Goal: Task Accomplishment & Management: Use online tool/utility

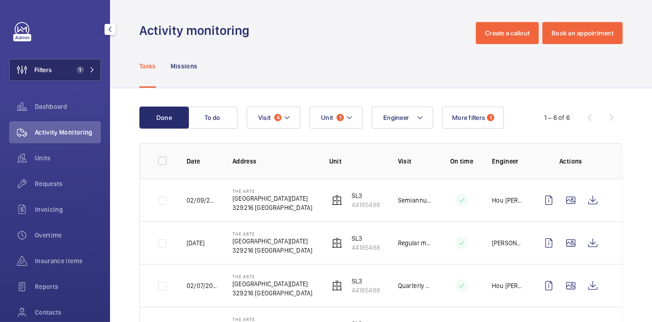
scroll to position [133, 0]
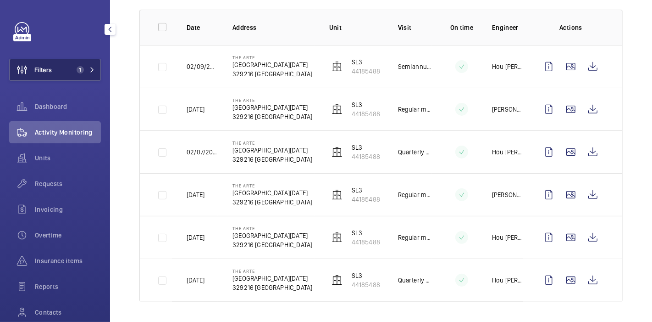
click at [56, 62] on button "Filters 1" at bounding box center [55, 70] width 92 height 22
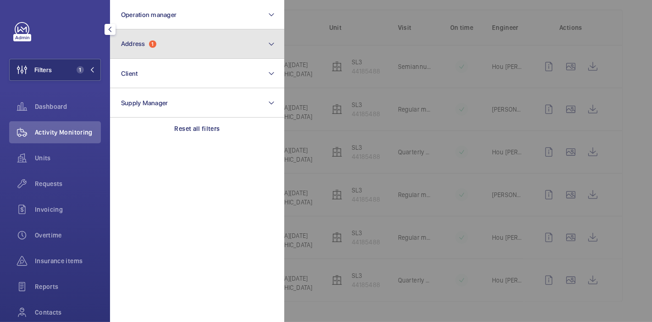
click at [151, 49] on button "Address 1" at bounding box center [197, 43] width 174 height 29
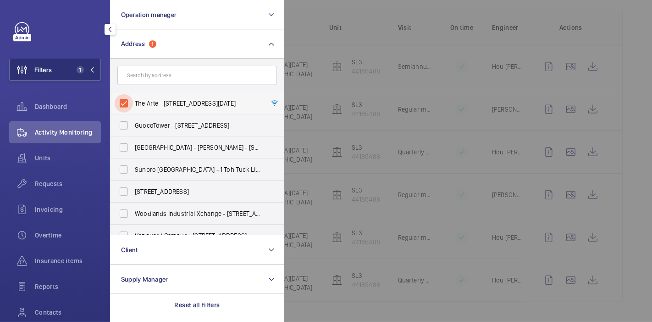
click at [125, 106] on input "The Arte - [STREET_ADDRESS][DATE]" at bounding box center [124, 103] width 18 height 18
checkbox input "false"
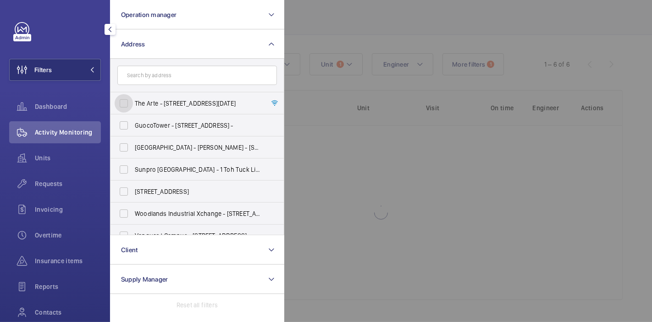
scroll to position [53, 0]
click at [166, 83] on input "text" at bounding box center [197, 75] width 160 height 19
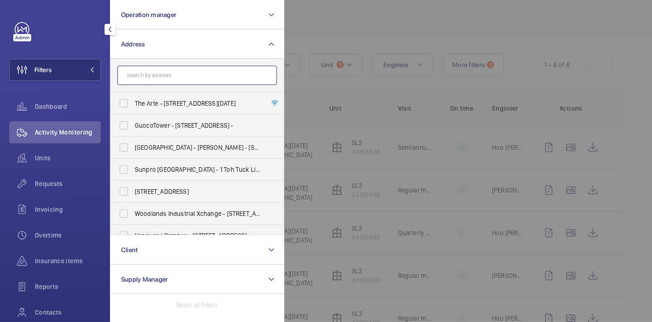
scroll to position [133, 0]
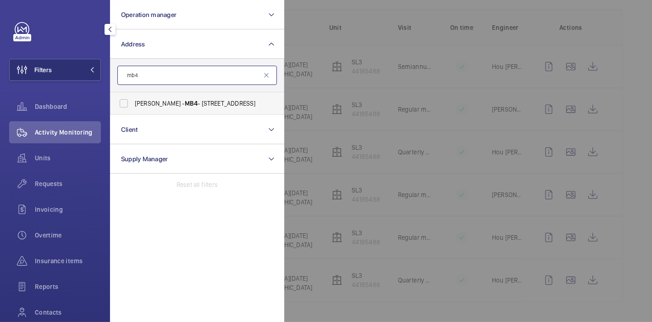
type input "mb4"
drag, startPoint x: 158, startPoint y: 93, endPoint x: 166, endPoint y: 96, distance: 8.2
click at [166, 96] on label "[PERSON_NAME] - MB4 - [STREET_ADDRESS]" at bounding box center [191, 103] width 160 height 22
click at [133, 96] on input "[PERSON_NAME] - MB4 - [STREET_ADDRESS]" at bounding box center [124, 103] width 18 height 18
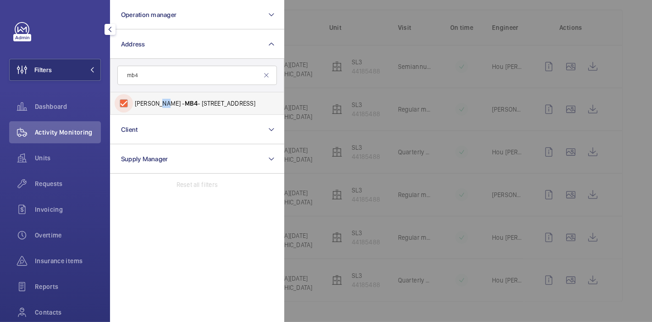
checkbox input "true"
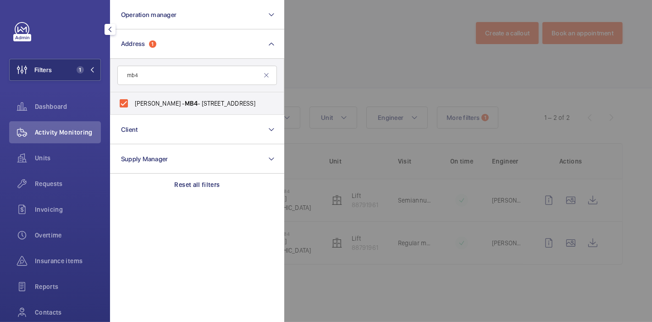
click at [309, 25] on div at bounding box center [610, 161] width 652 height 322
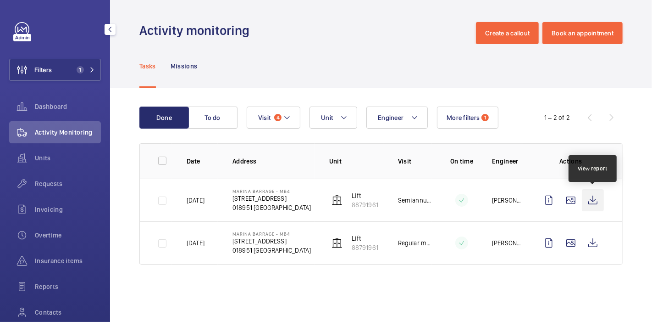
click at [596, 202] on wm-front-icon-button at bounding box center [593, 200] width 22 height 22
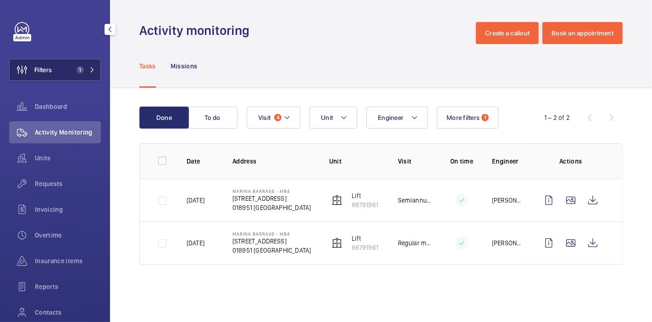
click at [66, 69] on button "Filters 1" at bounding box center [55, 70] width 92 height 22
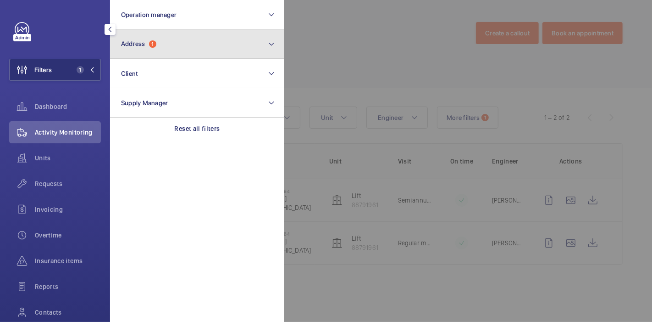
click at [176, 36] on button "Address 1" at bounding box center [197, 43] width 174 height 29
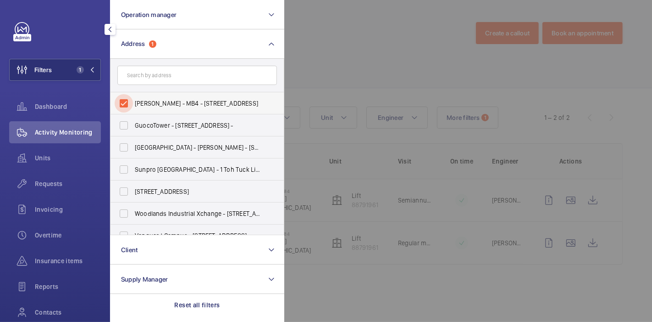
click at [120, 101] on input "[PERSON_NAME] - MB4 - [STREET_ADDRESS]" at bounding box center [124, 103] width 18 height 18
checkbox input "false"
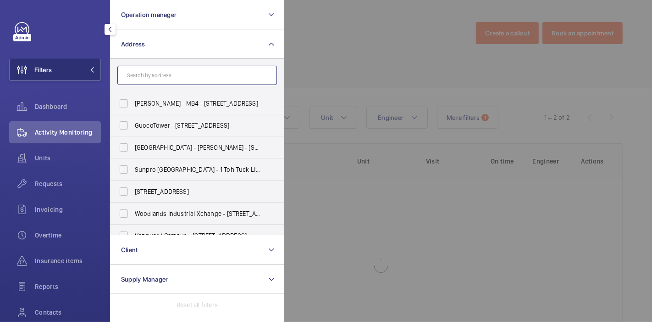
click at [152, 78] on input "text" at bounding box center [197, 75] width 160 height 19
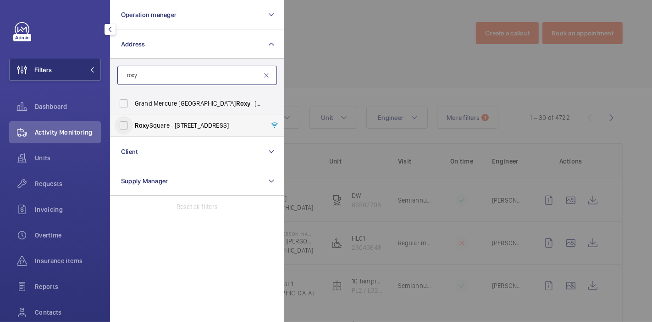
type input "roxy"
click at [120, 127] on input "[GEOGRAPHIC_DATA] - [STREET_ADDRESS]" at bounding box center [124, 125] width 18 height 18
checkbox input "true"
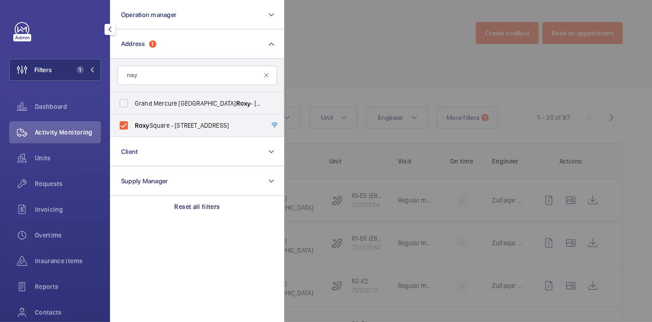
click at [352, 49] on div at bounding box center [610, 161] width 652 height 322
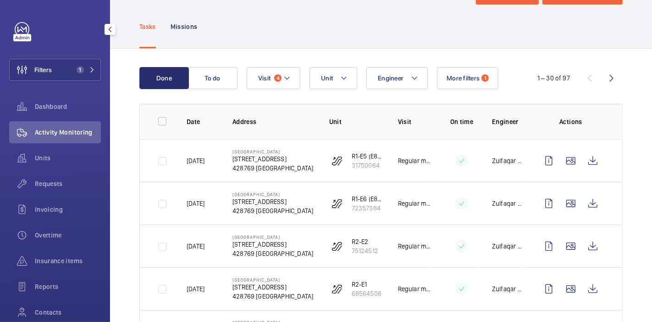
scroll to position [72, 0]
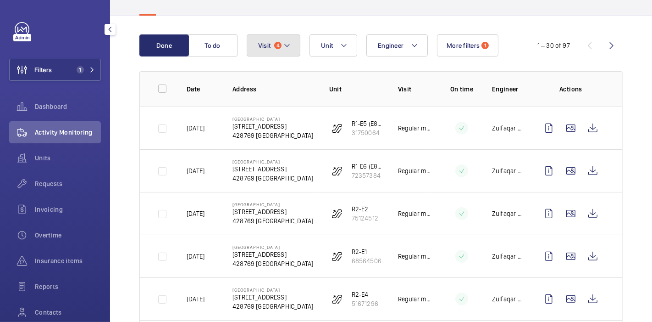
click at [280, 49] on button "Visit 4" at bounding box center [274, 45] width 54 height 22
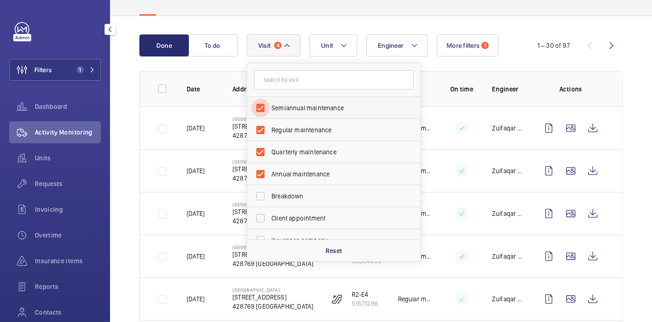
click at [263, 108] on input "Semiannual maintenance" at bounding box center [260, 108] width 18 height 18
checkbox input "false"
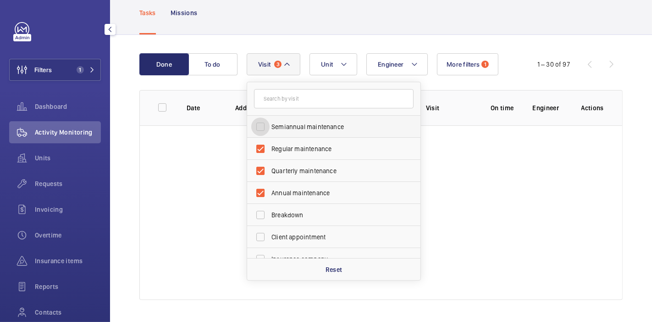
scroll to position [53, 0]
click at [262, 149] on input "Regular maintenance" at bounding box center [260, 149] width 18 height 18
checkbox input "false"
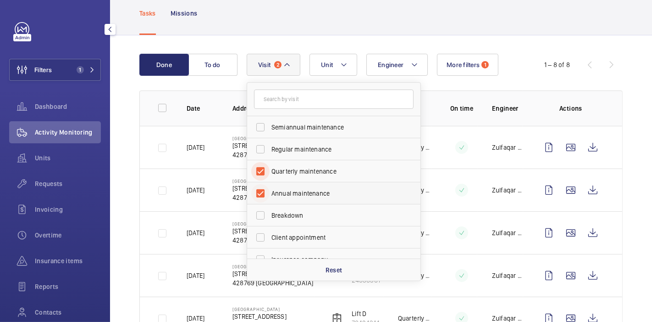
drag, startPoint x: 263, startPoint y: 170, endPoint x: 259, endPoint y: 193, distance: 23.3
click at [259, 193] on ul "Semiannual maintenance Regular maintenance Quarterly maintenance Annual mainten…" at bounding box center [333, 259] width 173 height 286
click at [259, 193] on input "Annual maintenance" at bounding box center [260, 193] width 18 height 18
checkbox input "false"
click at [262, 173] on input "Quarterly maintenance" at bounding box center [260, 171] width 18 height 18
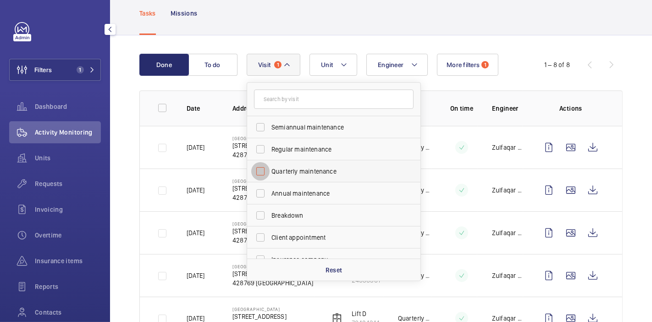
checkbox input "false"
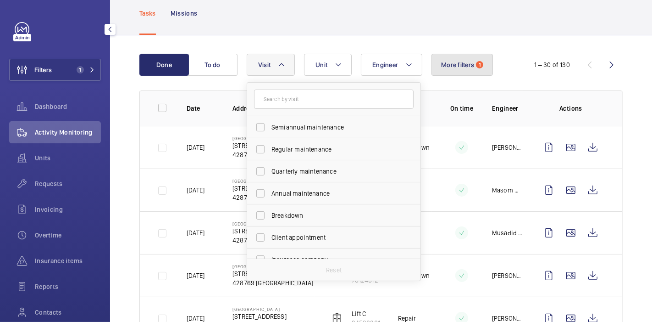
click at [479, 67] on span "1" at bounding box center [479, 64] width 7 height 7
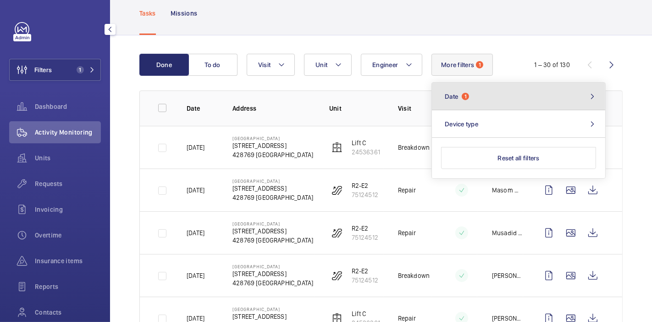
click at [488, 95] on button "Date 1" at bounding box center [518, 97] width 173 height 28
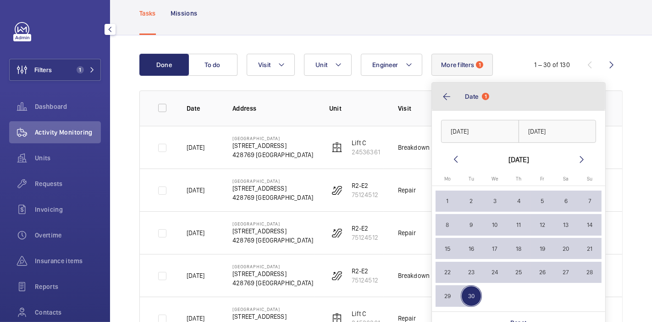
click at [447, 100] on button "Date 1" at bounding box center [518, 97] width 173 height 28
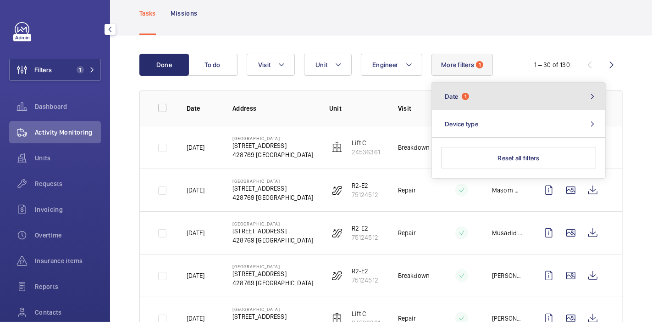
click at [447, 100] on button "Date 1" at bounding box center [518, 97] width 173 height 28
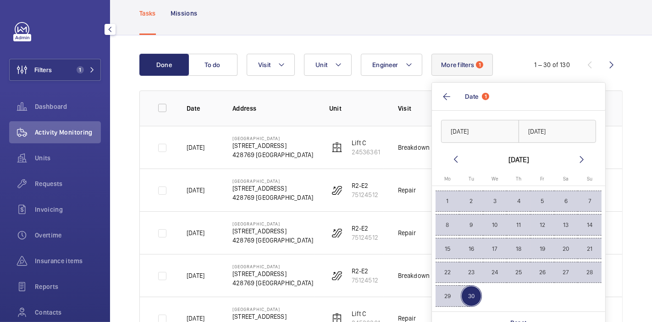
click at [471, 288] on span "30" at bounding box center [472, 296] width 22 height 22
type input "[DATE]"
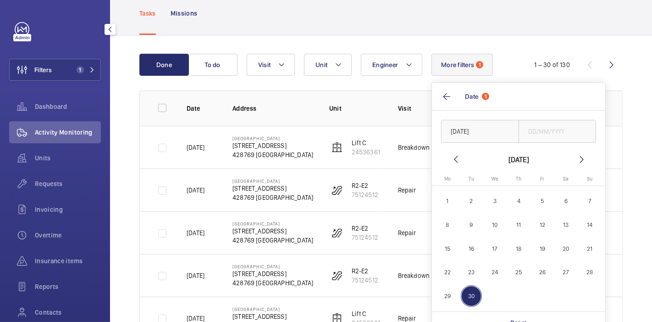
scroll to position [334, 0]
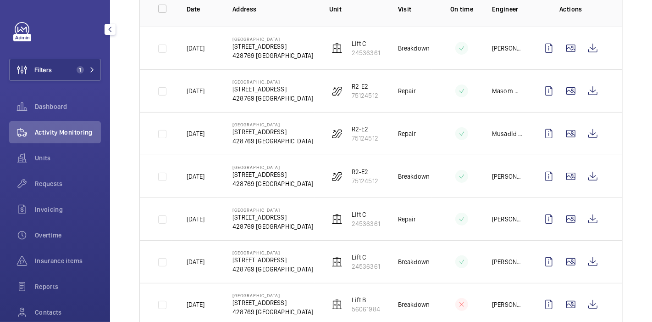
scroll to position [0, 0]
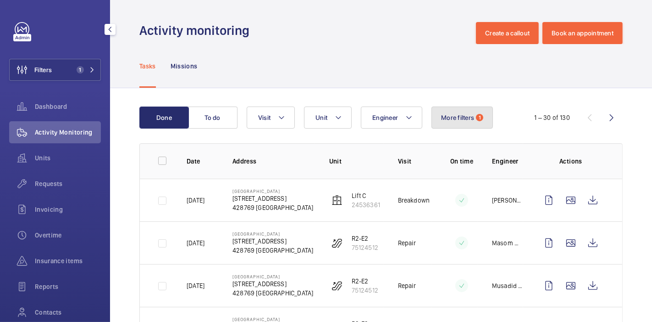
click at [447, 115] on span "More filters" at bounding box center [457, 117] width 33 height 7
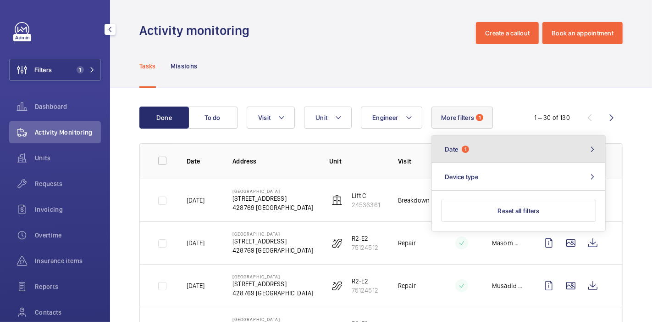
click at [472, 142] on button "Date 1" at bounding box center [518, 149] width 173 height 28
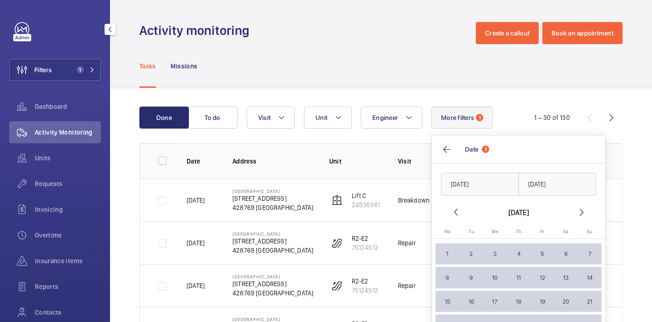
click at [451, 210] on mat-icon at bounding box center [455, 211] width 11 height 11
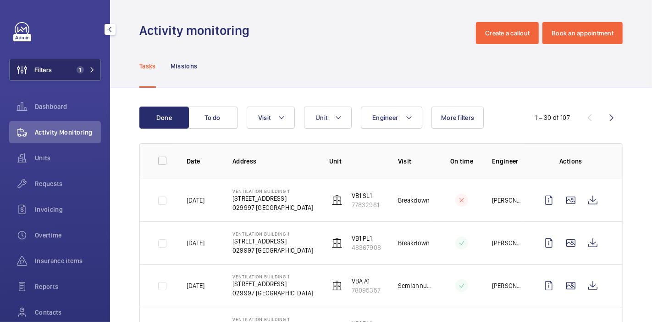
click at [57, 59] on button "Filters 1" at bounding box center [55, 70] width 92 height 22
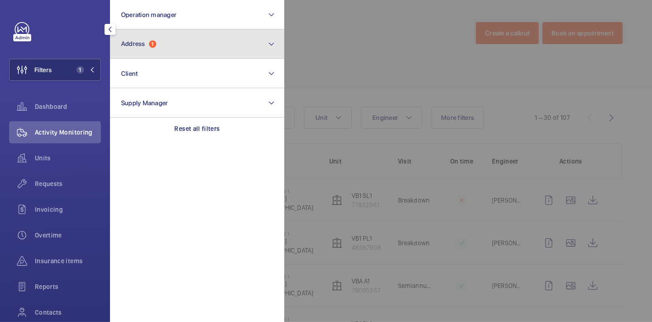
click at [160, 41] on button "Address 1" at bounding box center [197, 43] width 174 height 29
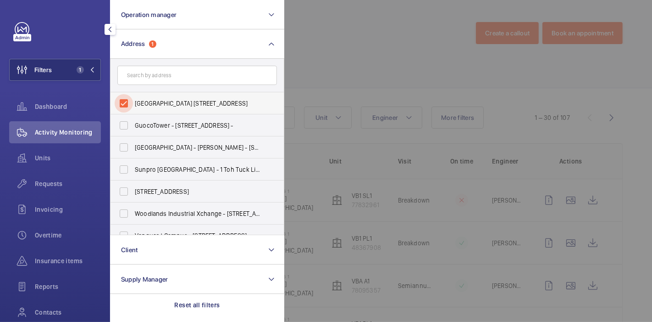
click at [123, 101] on input "Ventilation Building 1 - 210 Marina East Drive, SINGAPORE 029997" at bounding box center [124, 103] width 18 height 18
checkbox input "false"
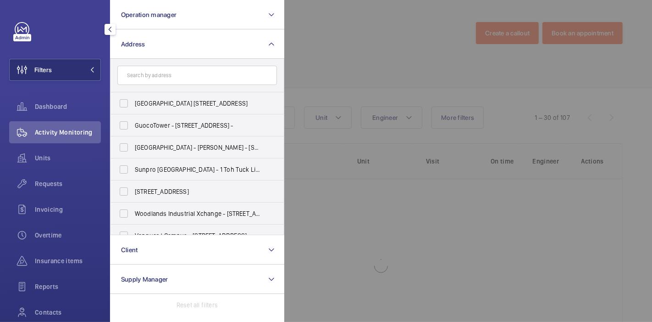
click at [313, 66] on div at bounding box center [610, 161] width 652 height 322
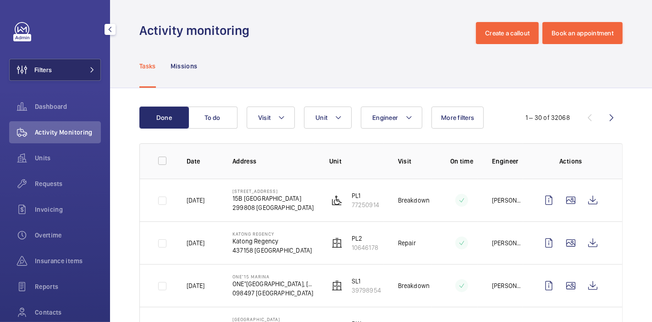
drag, startPoint x: 51, startPoint y: 64, endPoint x: 83, endPoint y: 68, distance: 32.3
click at [83, 68] on button "Filters" at bounding box center [55, 70] width 92 height 22
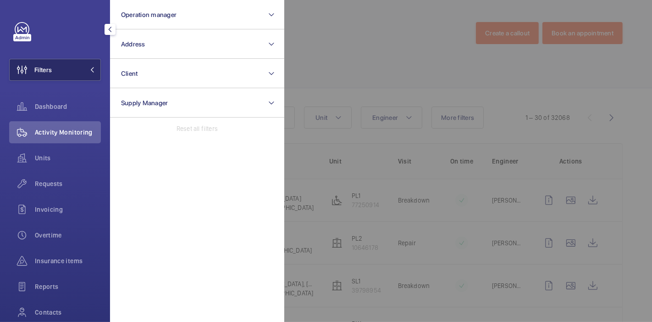
click at [84, 68] on span at bounding box center [89, 70] width 11 height 6
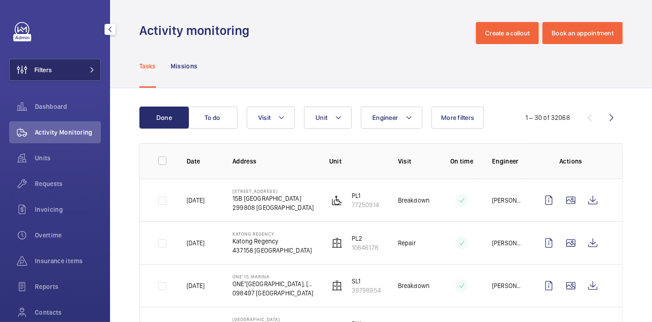
click at [83, 73] on button "Filters" at bounding box center [55, 70] width 92 height 22
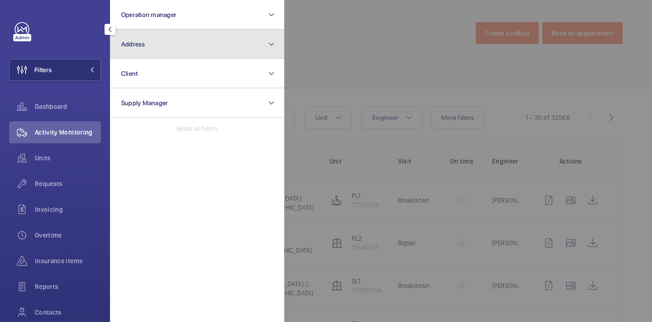
click at [192, 33] on button "Address" at bounding box center [197, 43] width 174 height 29
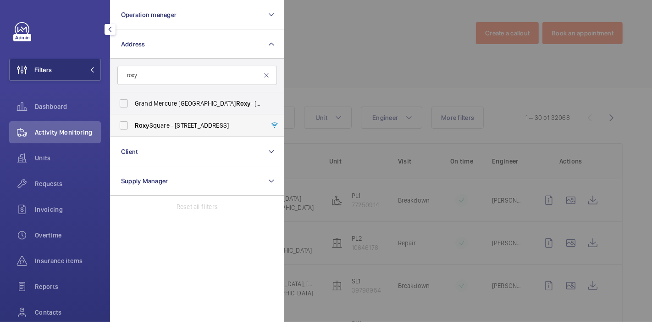
type input "roxy"
click at [145, 130] on label "[GEOGRAPHIC_DATA] - [STREET_ADDRESS]" at bounding box center [191, 125] width 160 height 22
click at [133, 130] on input "[GEOGRAPHIC_DATA] - [STREET_ADDRESS]" at bounding box center [124, 125] width 18 height 18
checkbox input "true"
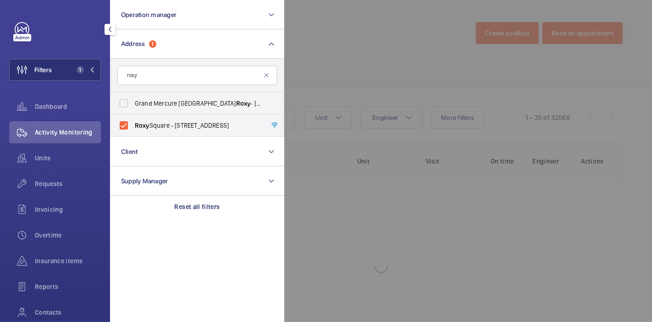
click at [401, 55] on div at bounding box center [610, 161] width 652 height 322
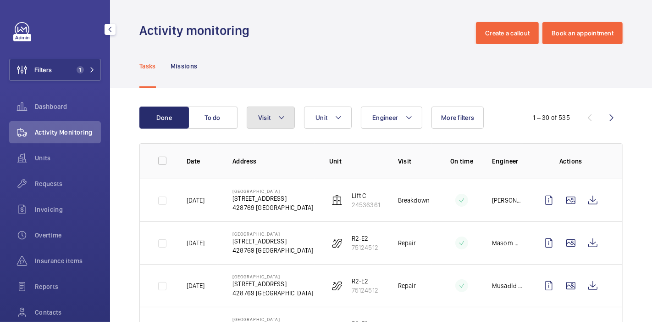
click at [277, 112] on button "Visit" at bounding box center [271, 117] width 48 height 22
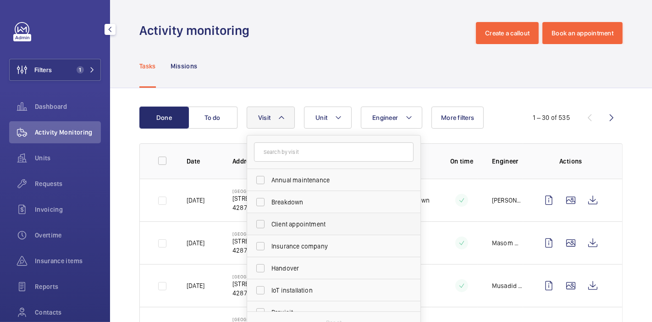
scroll to position [126, 0]
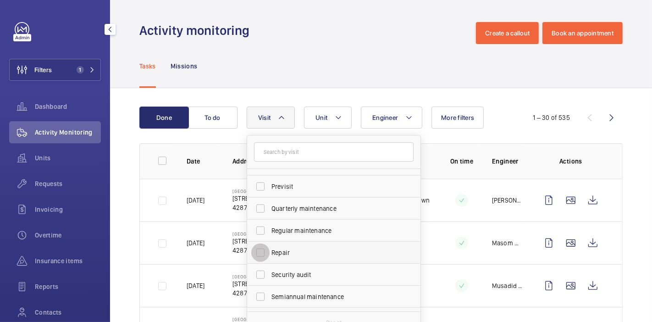
click at [258, 248] on input "Repair" at bounding box center [260, 252] width 18 height 18
checkbox input "true"
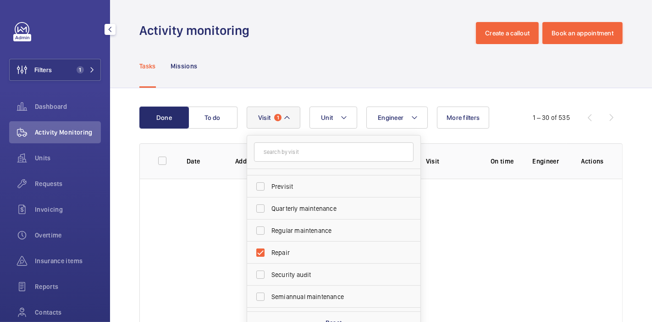
click at [131, 196] on div "Done To do Engineer Unit Visit 1 Annual maintenance Breakdown Client appointmen…" at bounding box center [381, 231] width 542 height 287
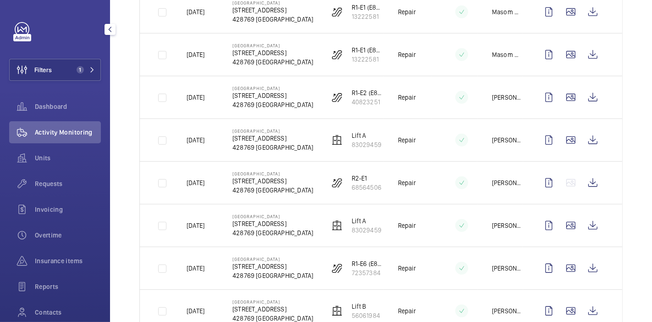
scroll to position [401, 0]
click at [582, 98] on wm-front-icon-button at bounding box center [593, 98] width 22 height 22
click at [582, 182] on wm-front-icon-button at bounding box center [593, 183] width 22 height 22
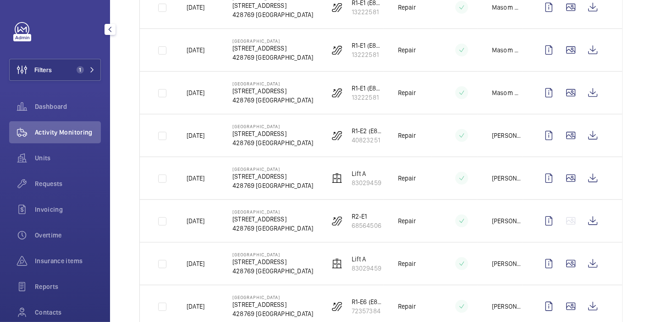
scroll to position [262, 0]
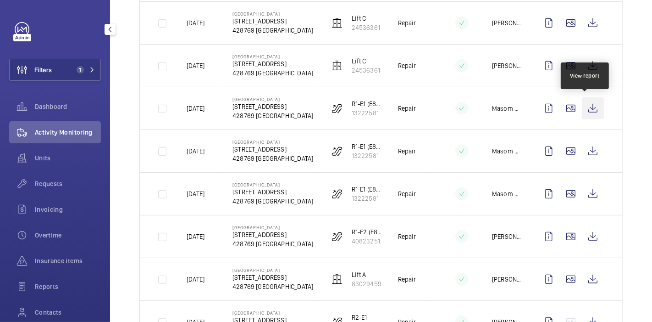
click at [589, 112] on wm-front-icon-button at bounding box center [593, 108] width 22 height 22
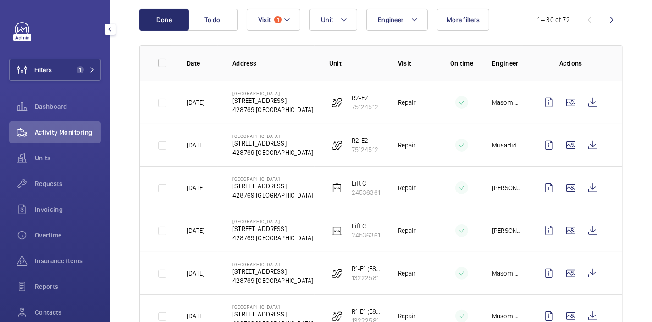
scroll to position [0, 0]
